Goal: Task Accomplishment & Management: Use online tool/utility

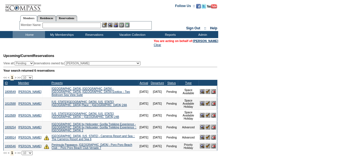
click at [55, 24] on input "text" at bounding box center [72, 26] width 59 height 6
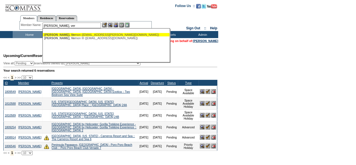
click at [63, 35] on span "[PERSON_NAME], Ver" at bounding box center [60, 34] width 32 height 3
type input "[PERSON_NAME] ([EMAIL_ADDRESS][PERSON_NAME][DOMAIN_NAME])"
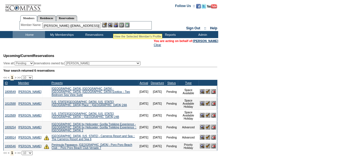
click at [112, 26] on img at bounding box center [110, 25] width 5 height 5
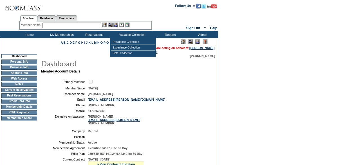
click at [197, 43] on img at bounding box center [197, 41] width 5 height 5
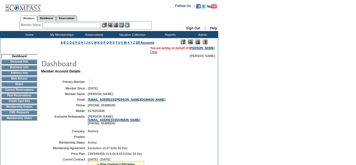
scroll to position [26, 0]
